Goal: Find specific page/section: Find specific page/section

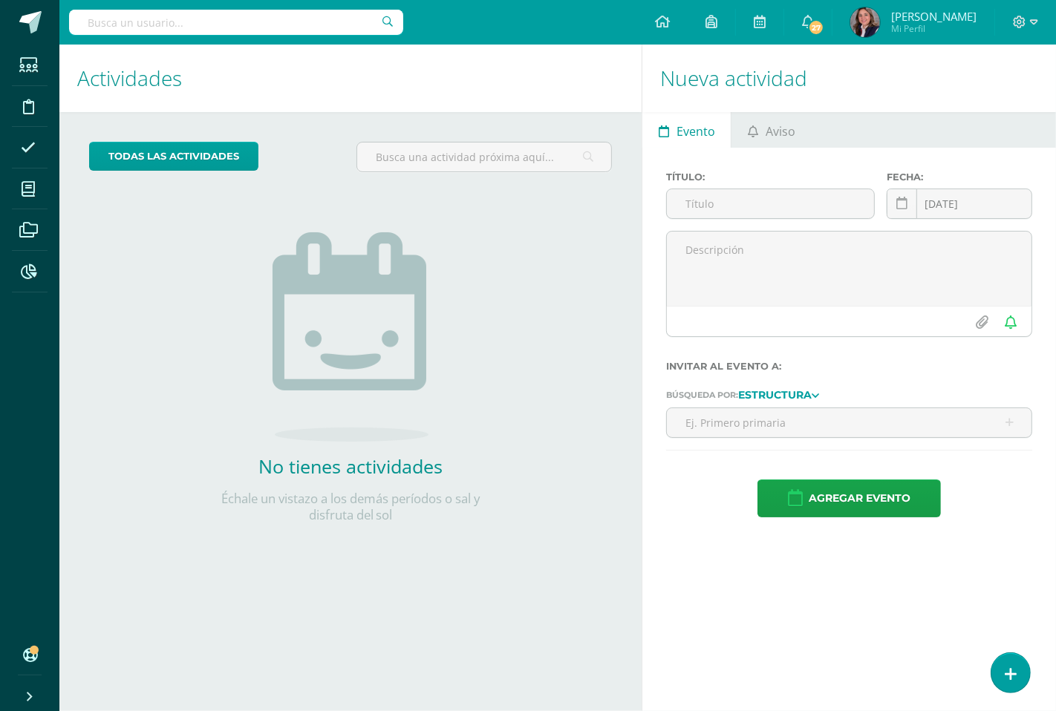
click at [195, 28] on input "text" at bounding box center [236, 22] width 334 height 25
click at [165, 25] on input "text" at bounding box center [236, 22] width 334 height 25
type input "nelly"
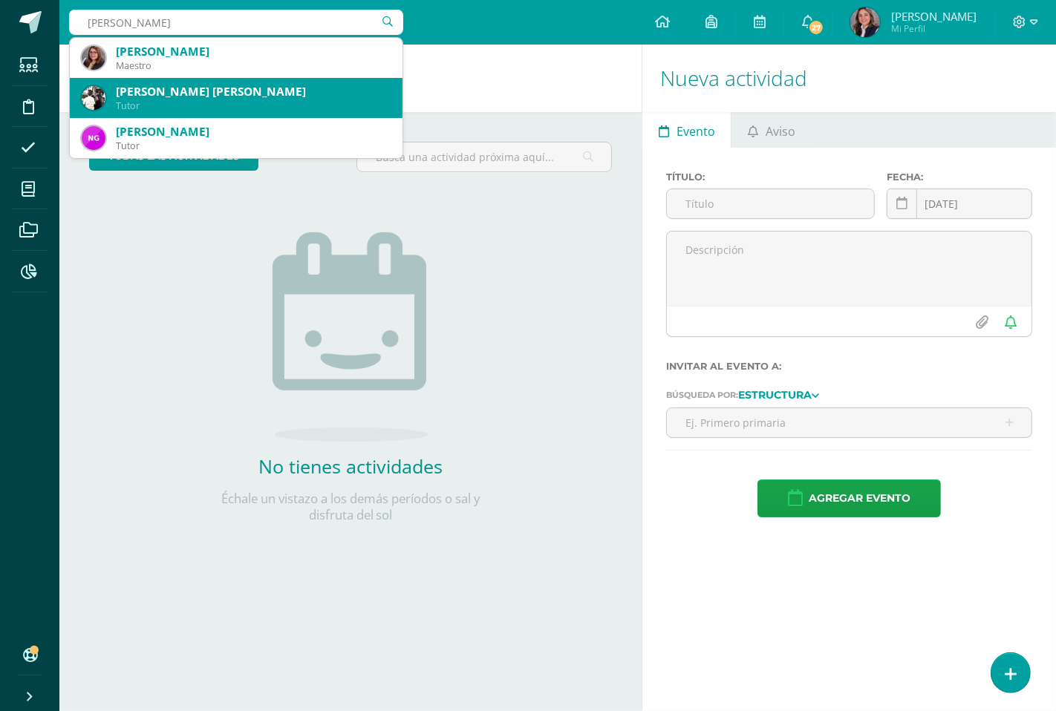
click at [352, 86] on div "Ellyn María Estrada Guevara Aquino" at bounding box center [253, 92] width 275 height 16
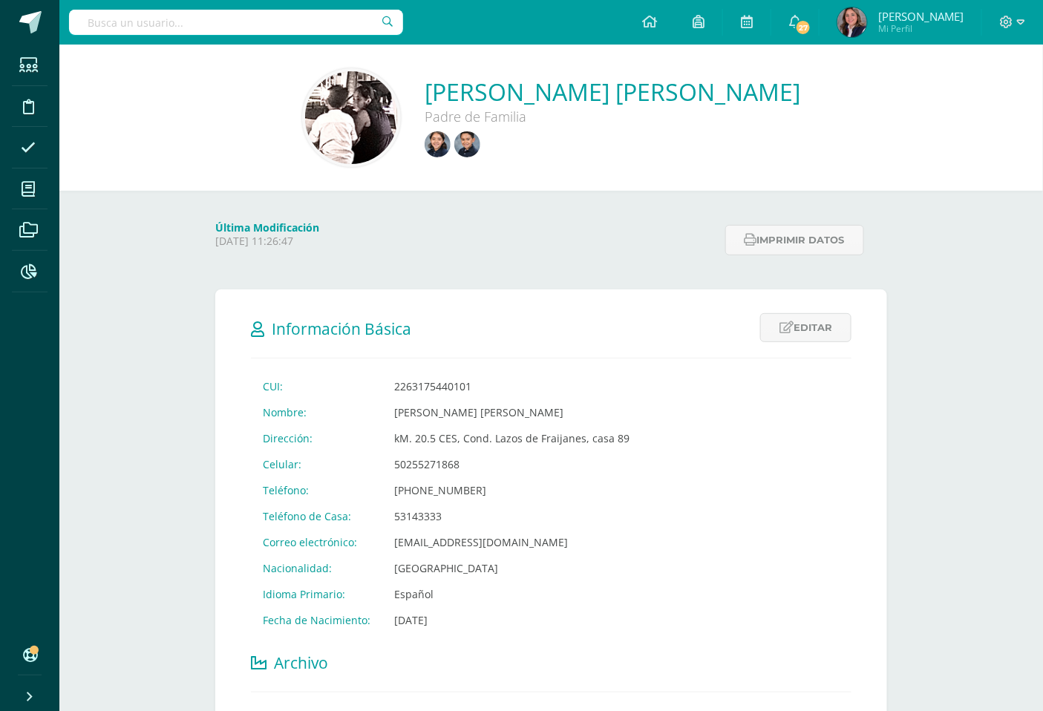
click at [171, 19] on input "text" at bounding box center [236, 22] width 334 height 25
type input "gabriel"
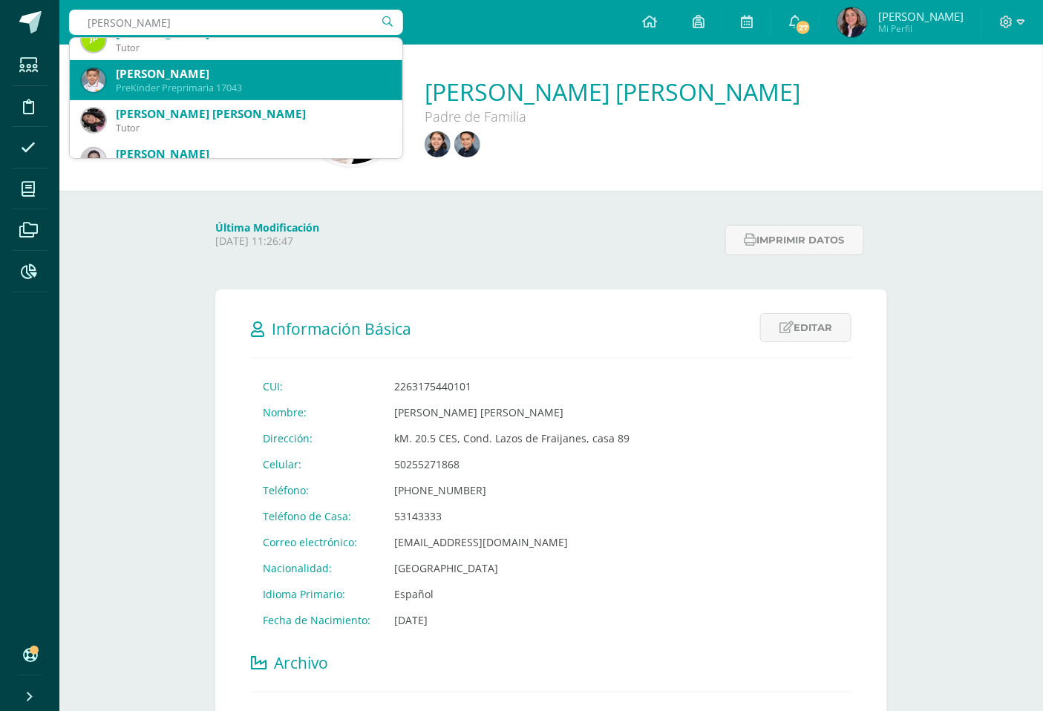
scroll to position [165, 0]
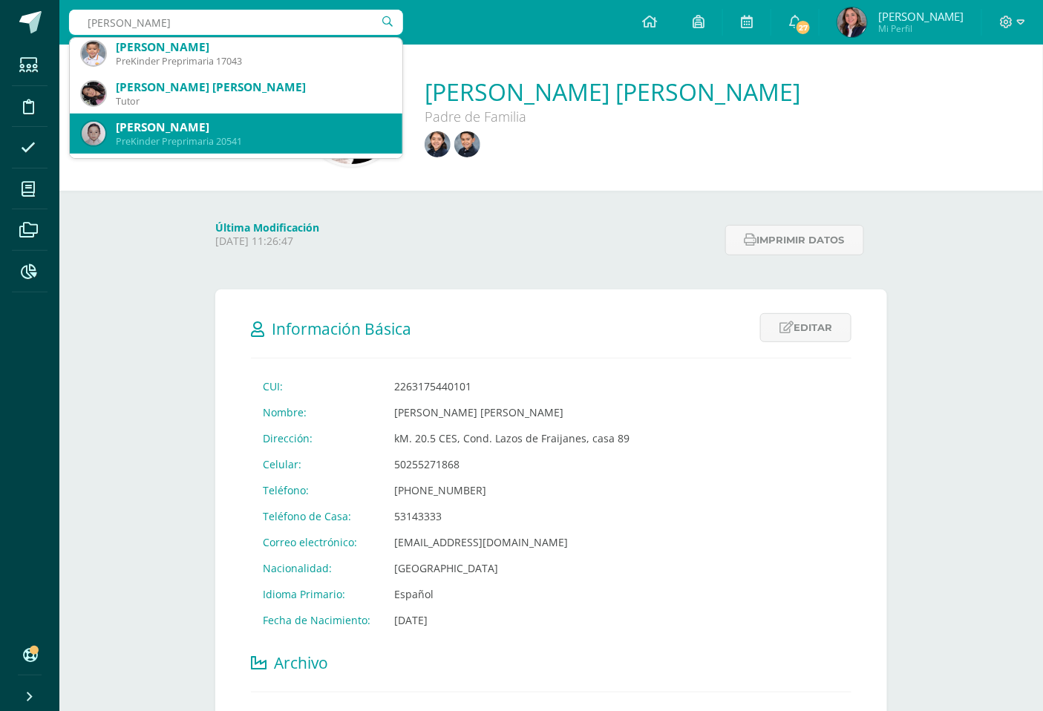
click at [230, 126] on div "Gabriel Emilio Lara Pardo" at bounding box center [253, 128] width 275 height 16
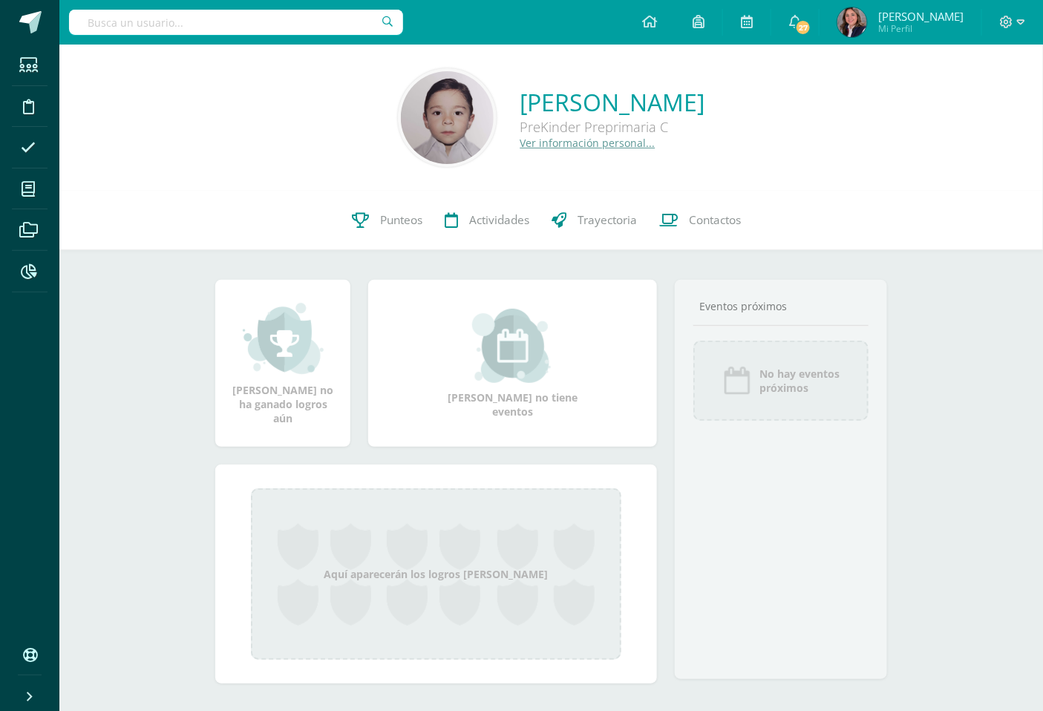
click at [566, 139] on link "Ver información personal..." at bounding box center [587, 143] width 135 height 14
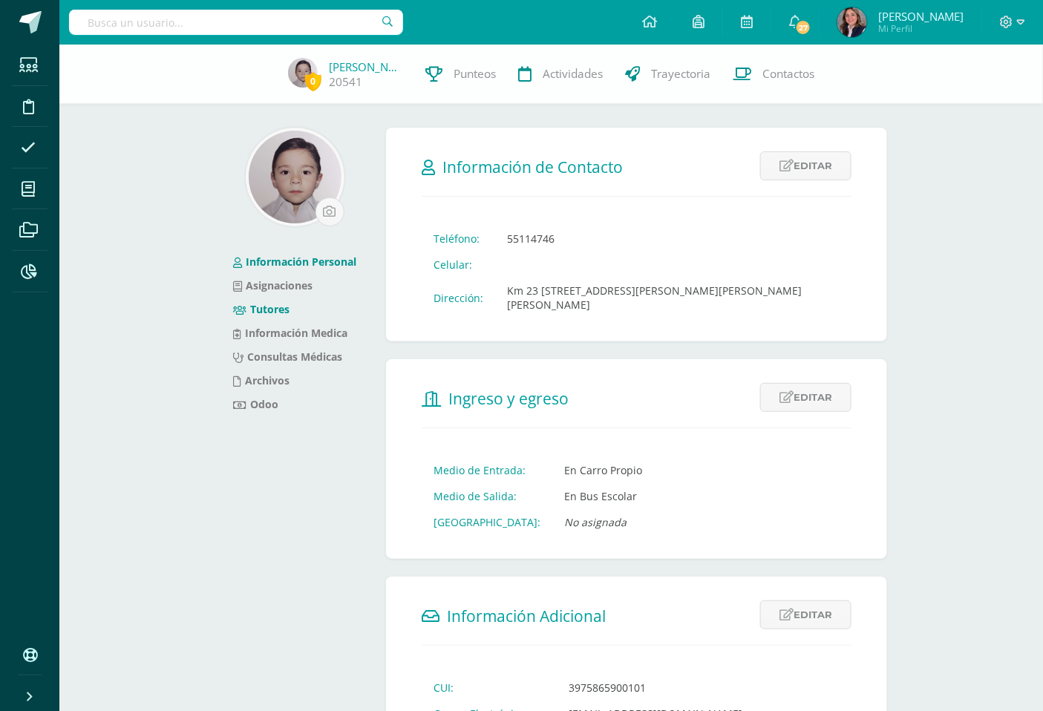
click at [261, 304] on link "Tutores" at bounding box center [261, 309] width 56 height 14
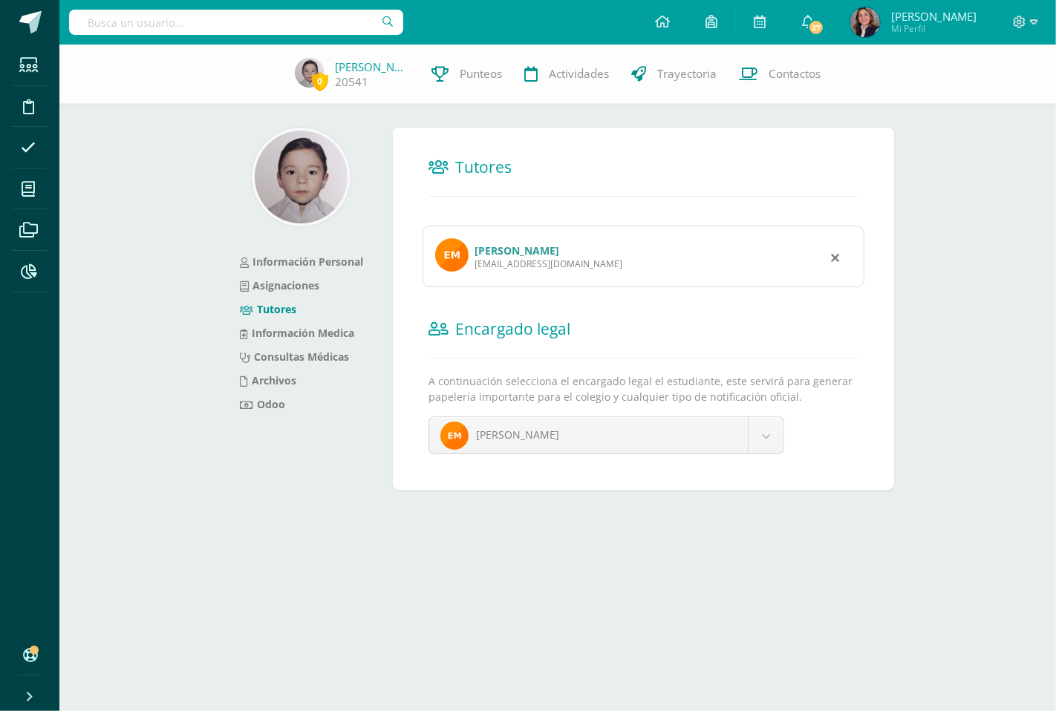
click at [167, 16] on input "text" at bounding box center [236, 22] width 334 height 25
type input "[PERSON_NAME]"
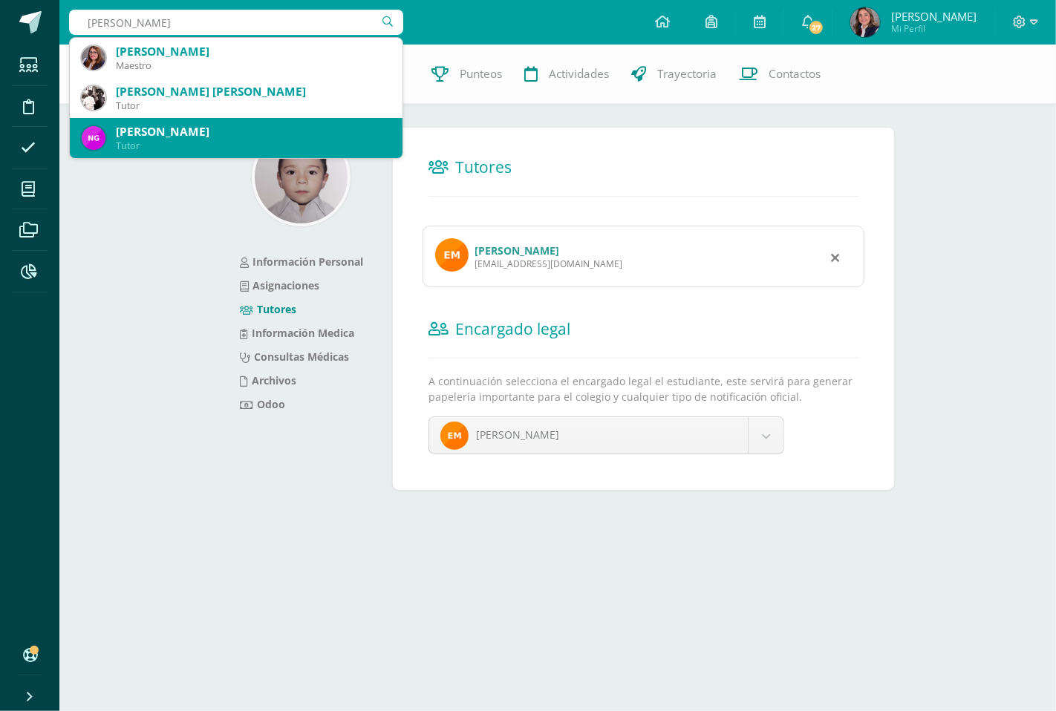
click at [228, 137] on div "[PERSON_NAME]" at bounding box center [253, 132] width 275 height 16
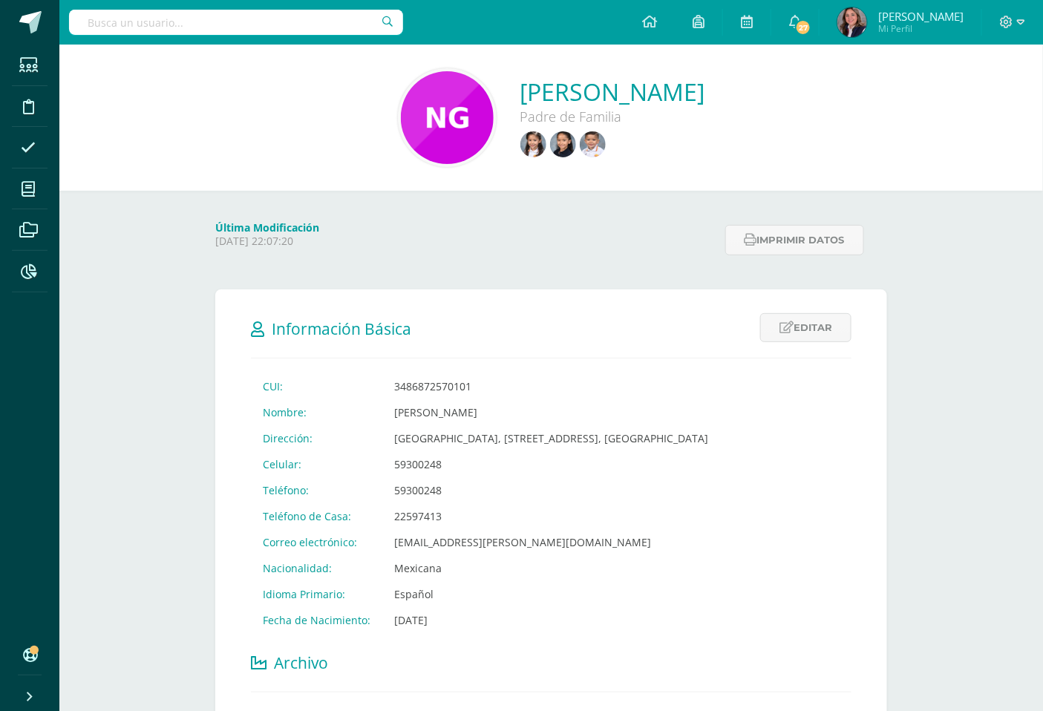
click at [219, 24] on input "text" at bounding box center [236, 22] width 334 height 25
type input "andrea sandoval"
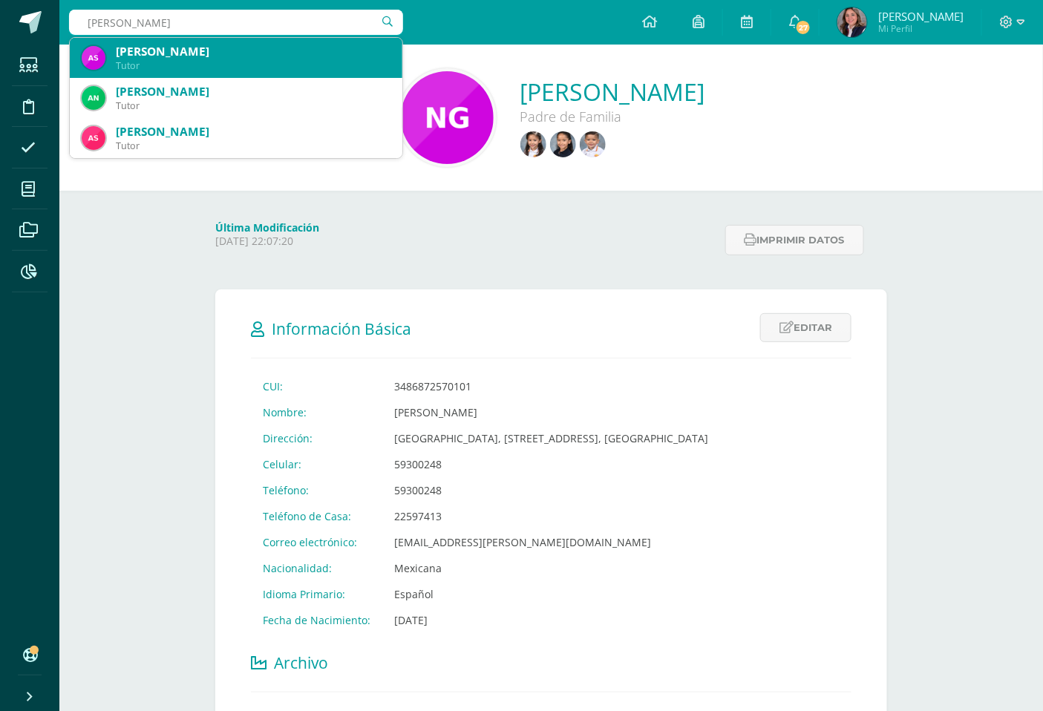
click at [201, 50] on div "[PERSON_NAME]" at bounding box center [253, 52] width 275 height 16
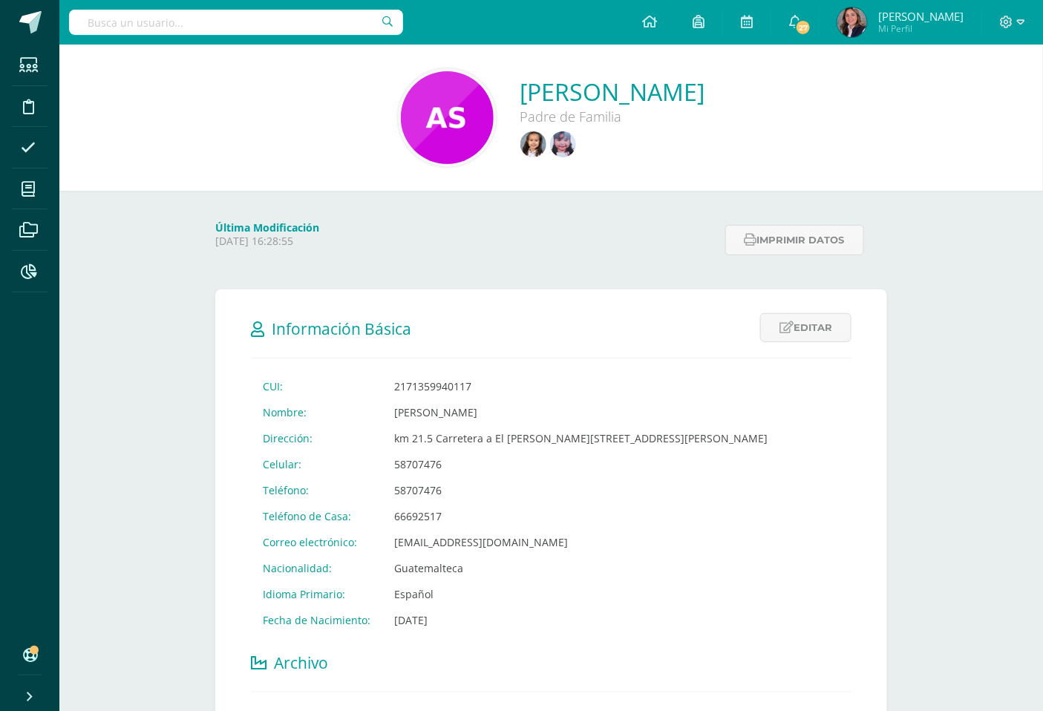
click at [212, 25] on input "text" at bounding box center [236, 22] width 334 height 25
type input "[PERSON_NAME]"
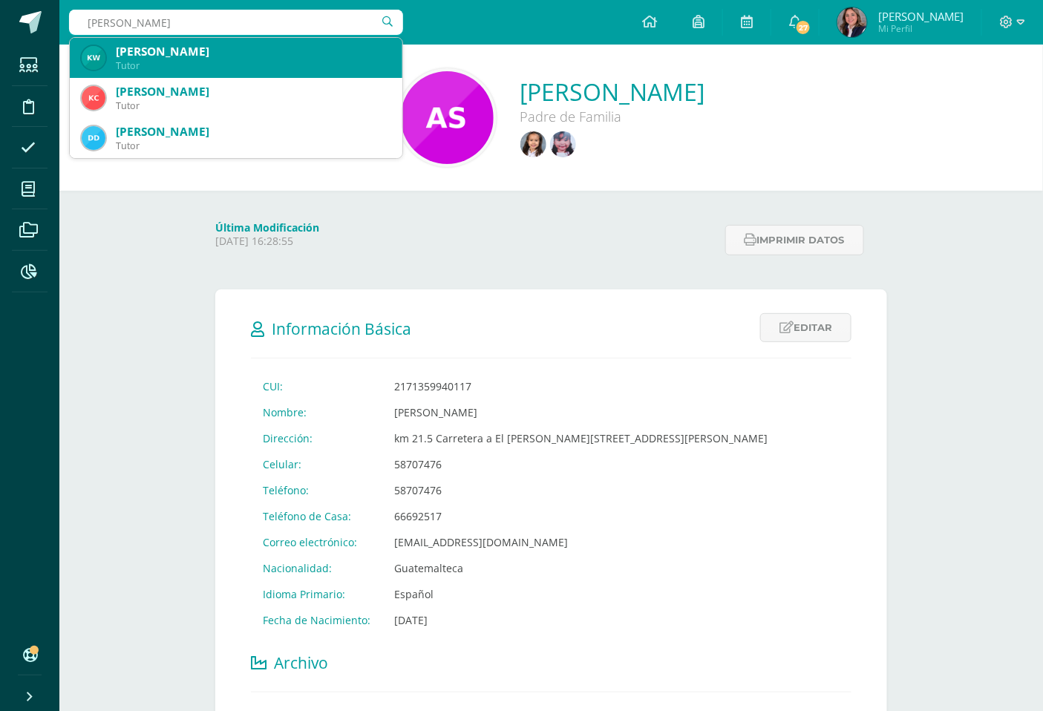
scroll to position [82, 0]
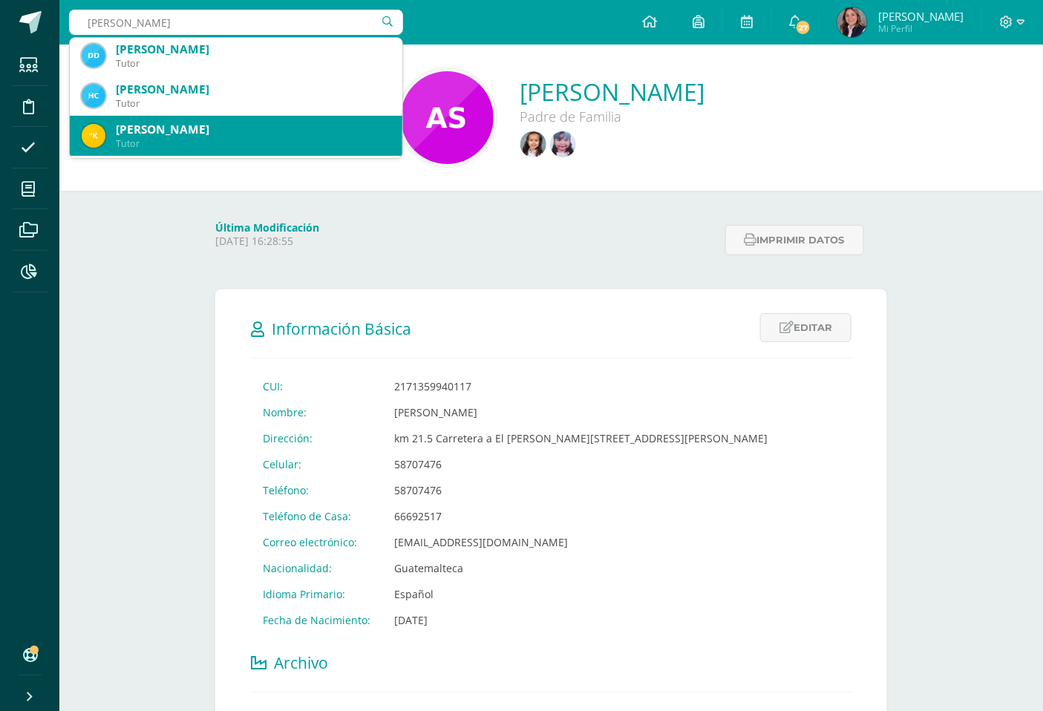
click at [172, 130] on div "[PERSON_NAME]" at bounding box center [253, 130] width 275 height 16
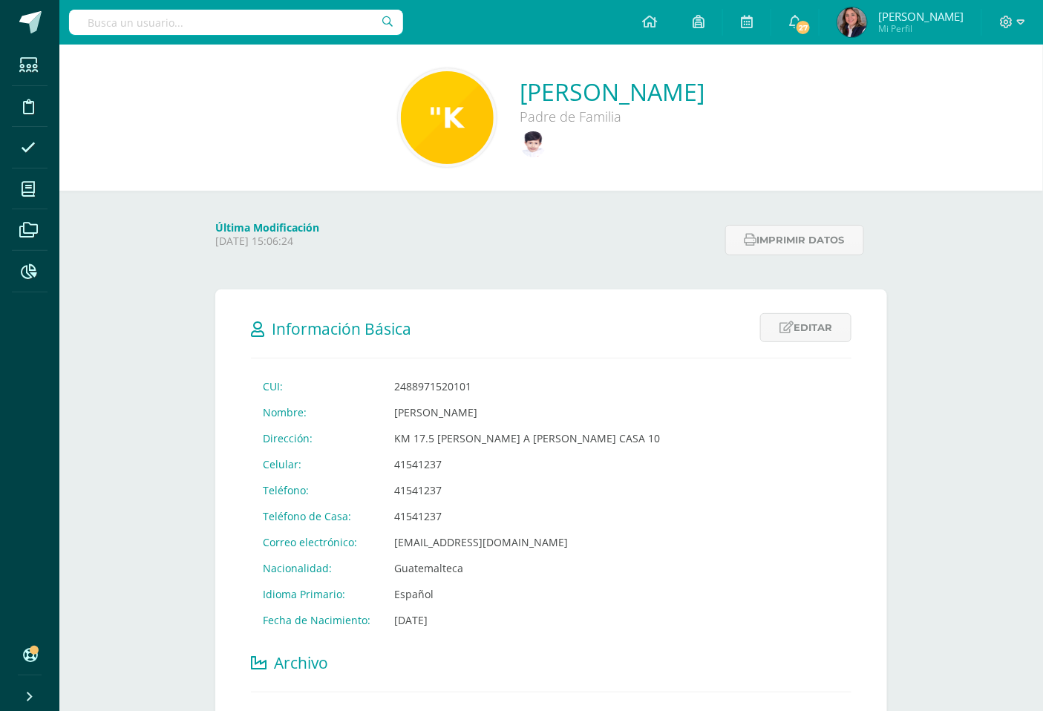
click at [281, 16] on input "text" at bounding box center [236, 22] width 334 height 25
type input "andrea"
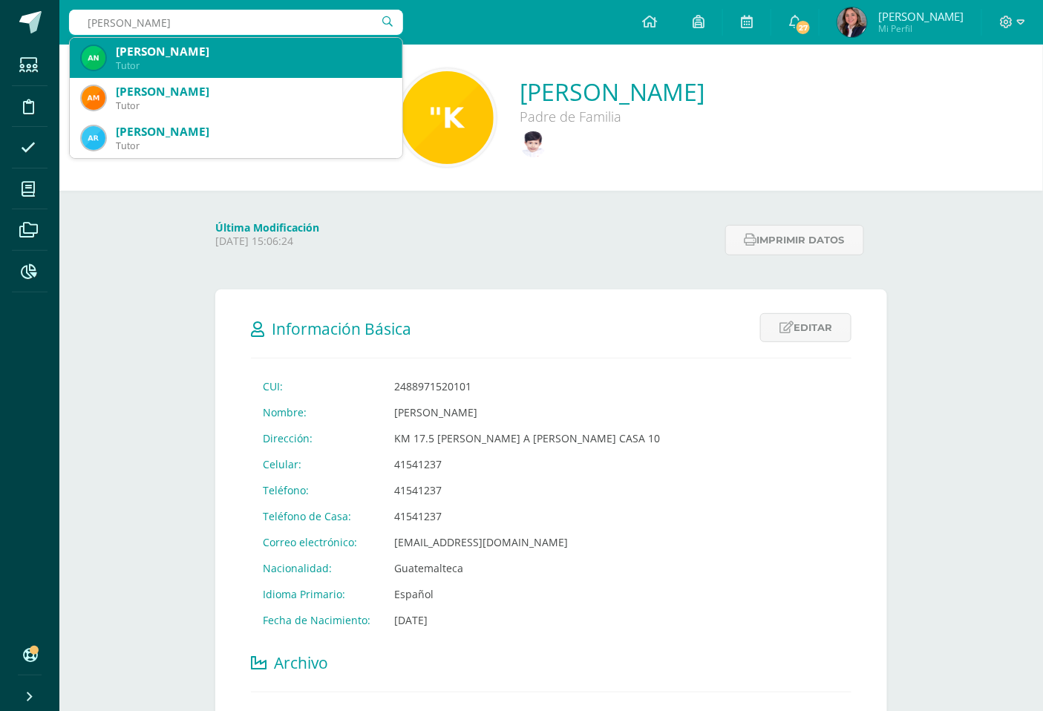
click at [287, 45] on div "Andrea Estefania Sandoval Tahuite" at bounding box center [253, 52] width 275 height 16
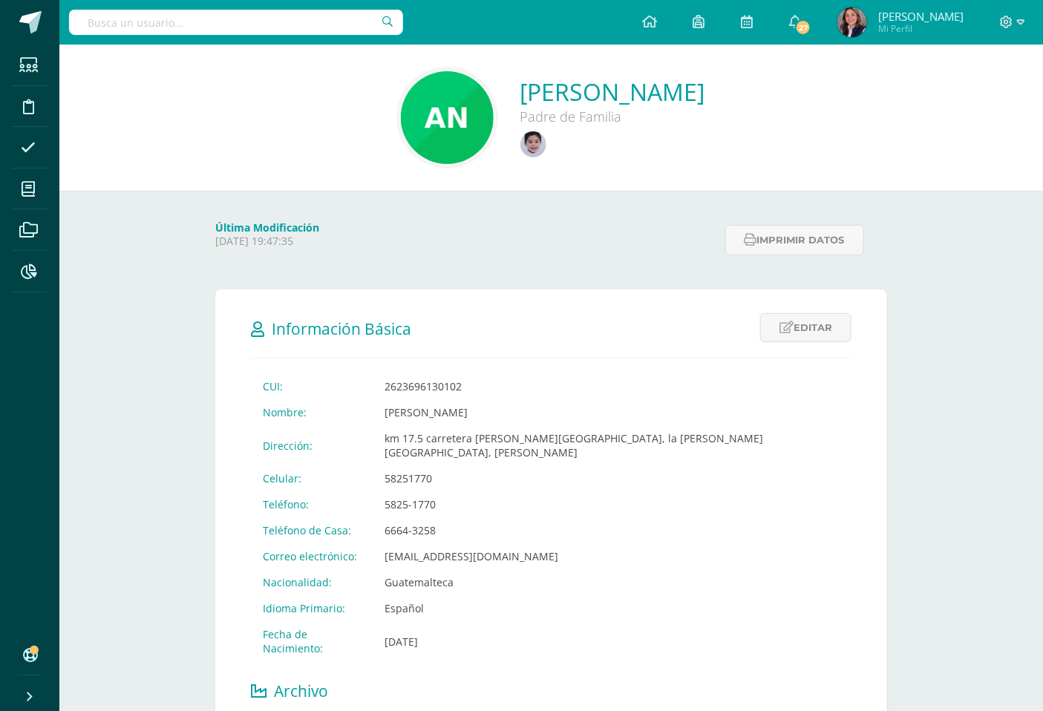
click at [188, 18] on input "text" at bounding box center [236, 22] width 334 height 25
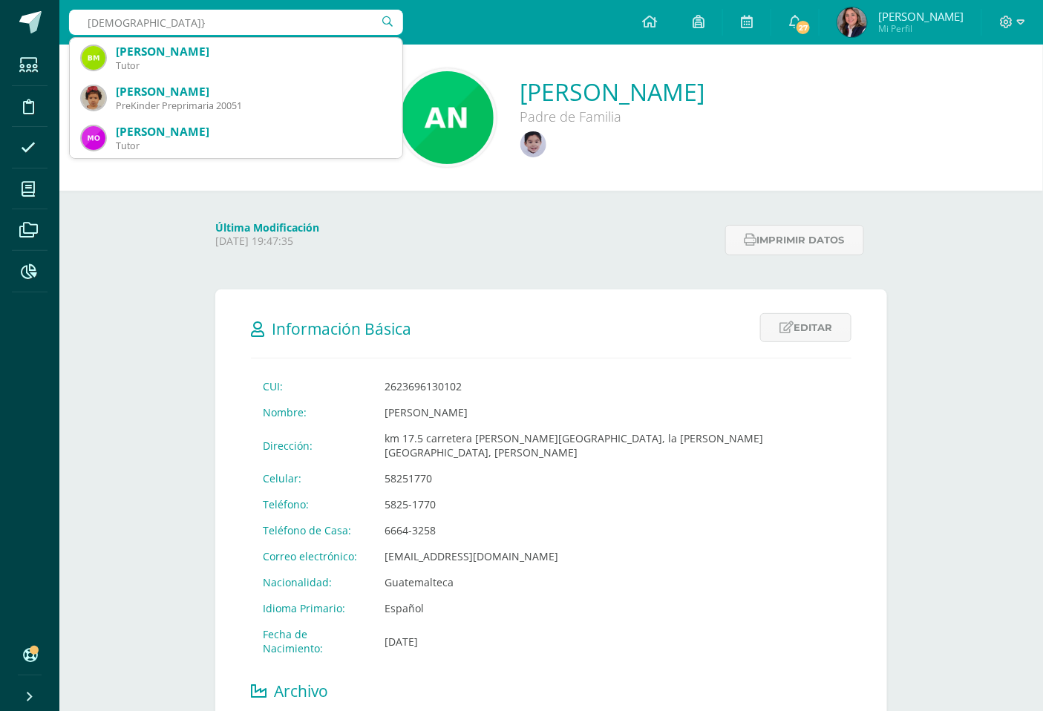
type input "monjes"
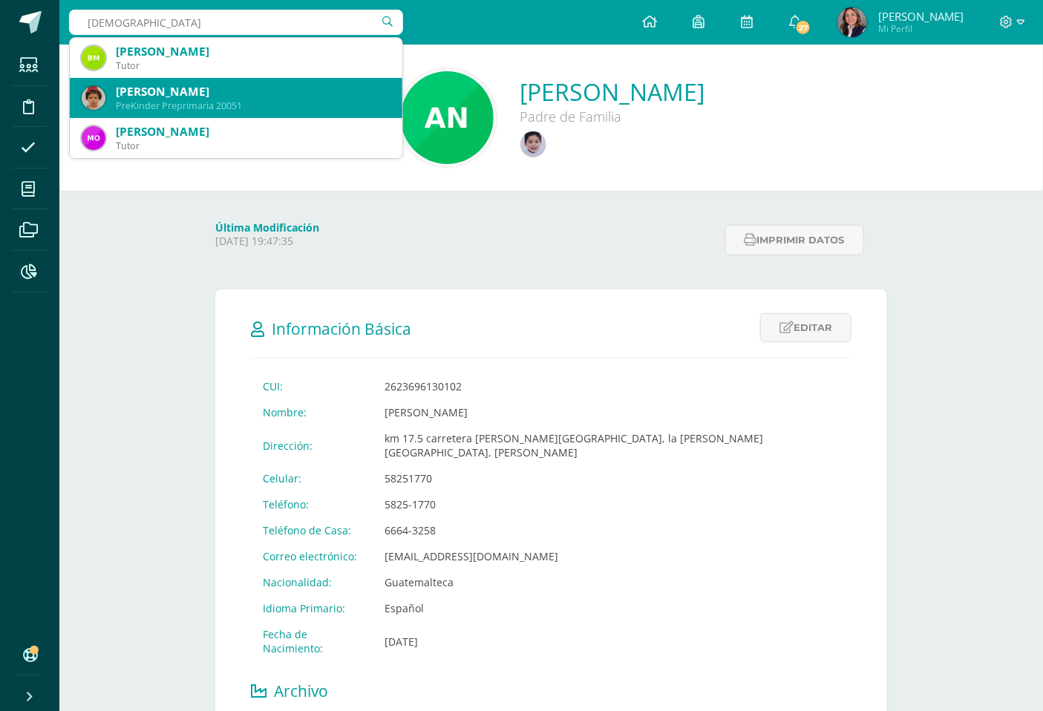
click at [124, 91] on div "Isabella Monjes Montenegro" at bounding box center [253, 92] width 275 height 16
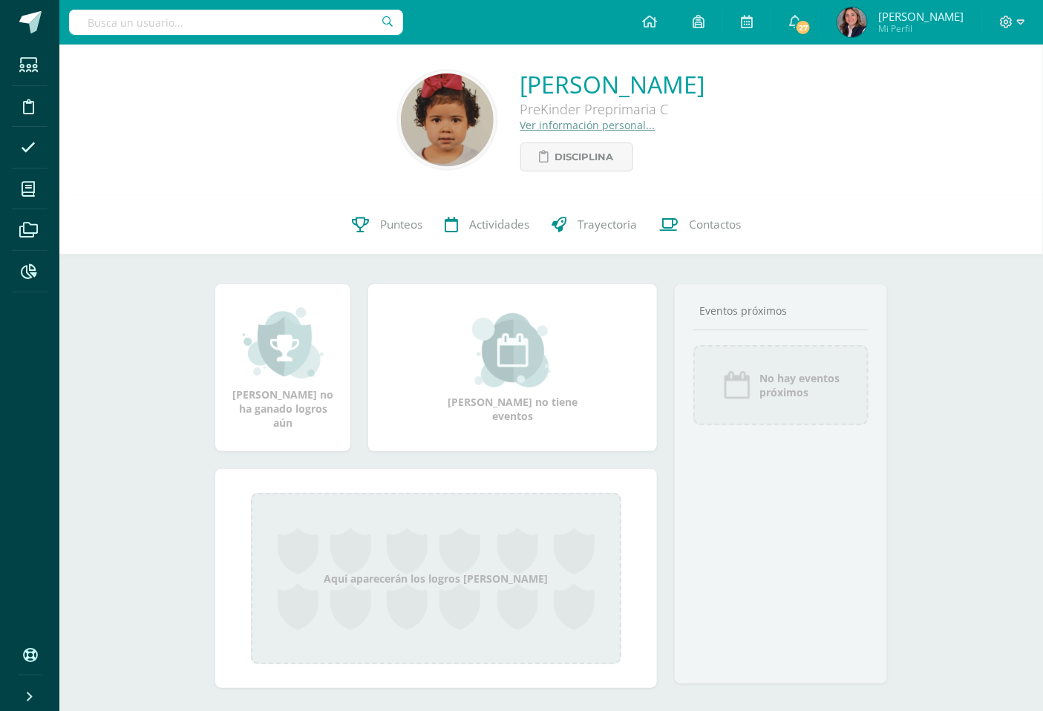
click at [520, 123] on link "Ver información personal..." at bounding box center [587, 125] width 135 height 14
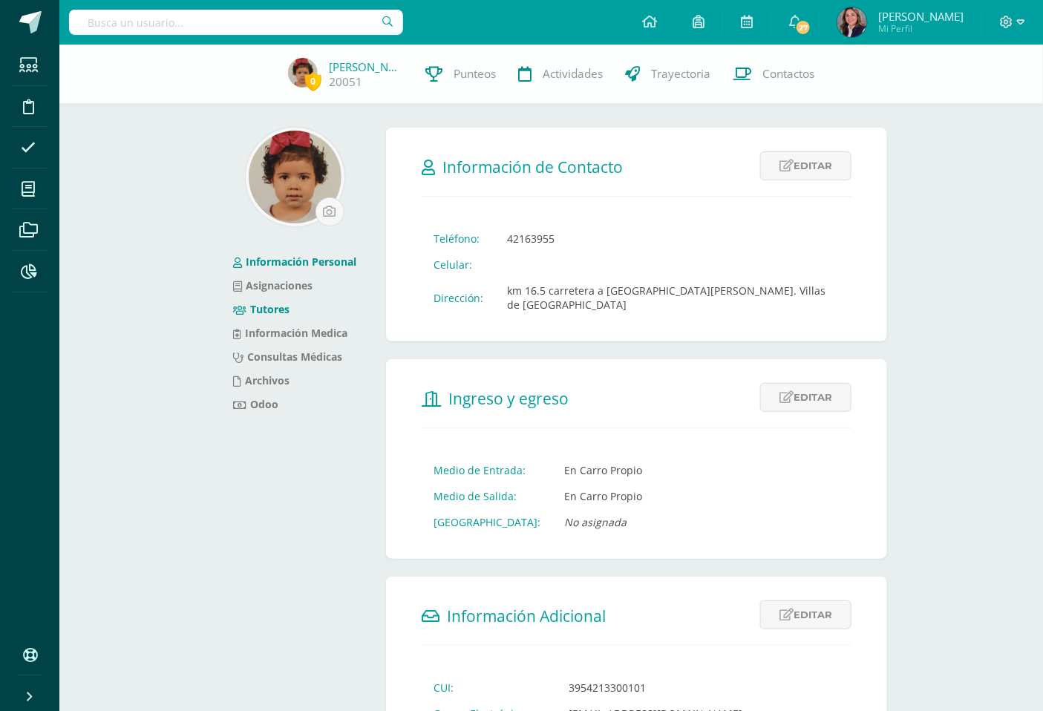
click at [264, 306] on link "Tutores" at bounding box center [261, 309] width 56 height 14
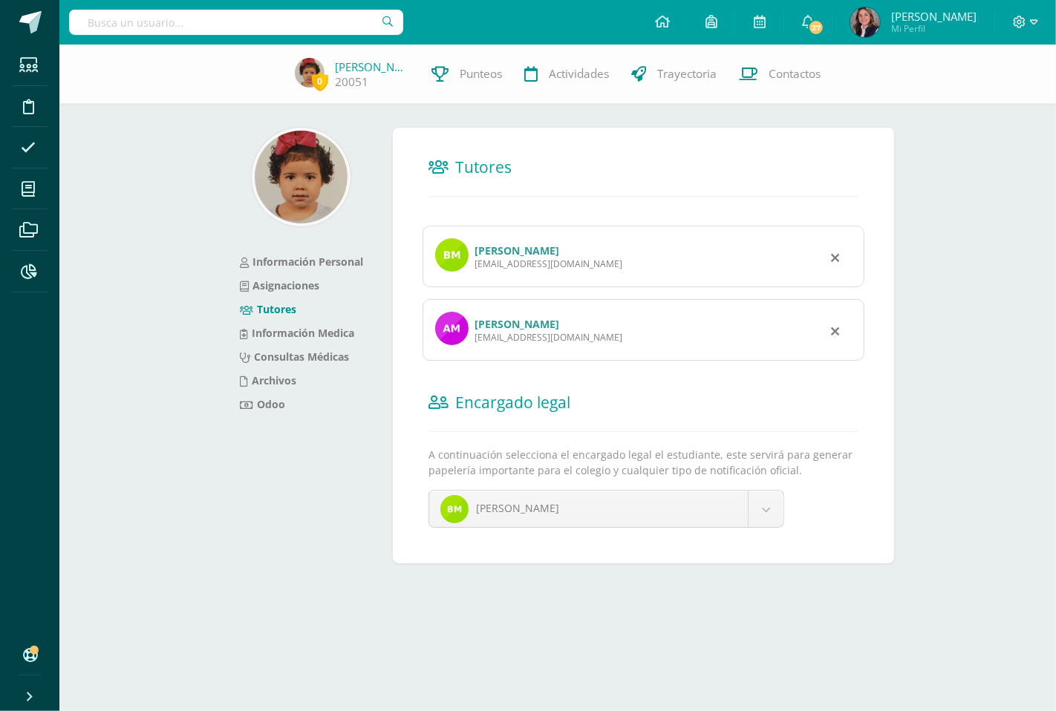
click at [240, 31] on input "text" at bounding box center [236, 22] width 334 height 25
click at [235, 4] on div at bounding box center [236, 22] width 334 height 45
type input "izabella"
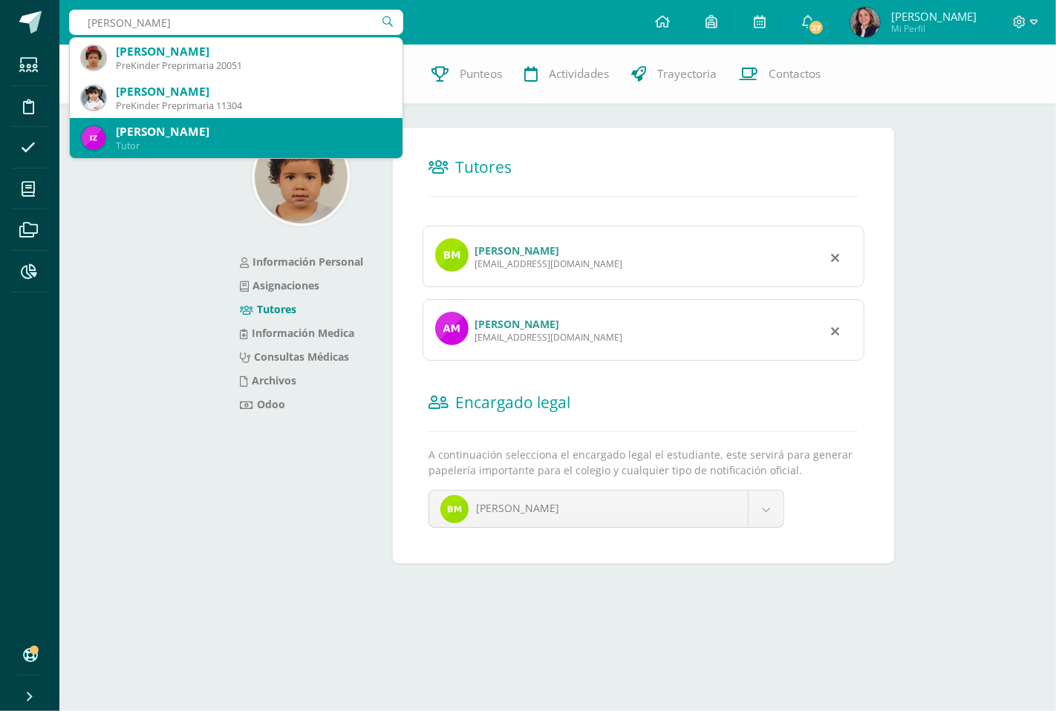
click at [206, 135] on div "[PERSON_NAME]" at bounding box center [253, 132] width 275 height 16
